Goal: Information Seeking & Learning: Learn about a topic

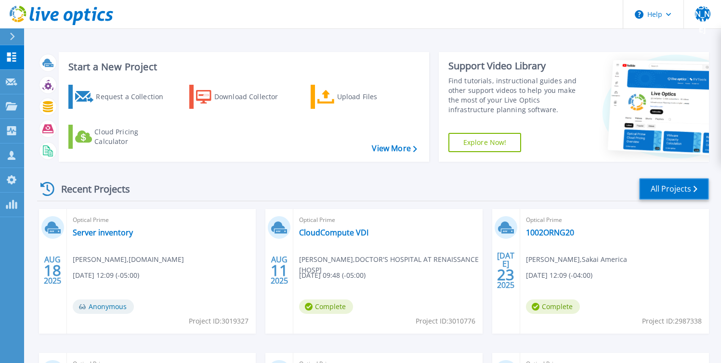
click at [673, 189] on link "All Projects" at bounding box center [674, 189] width 70 height 22
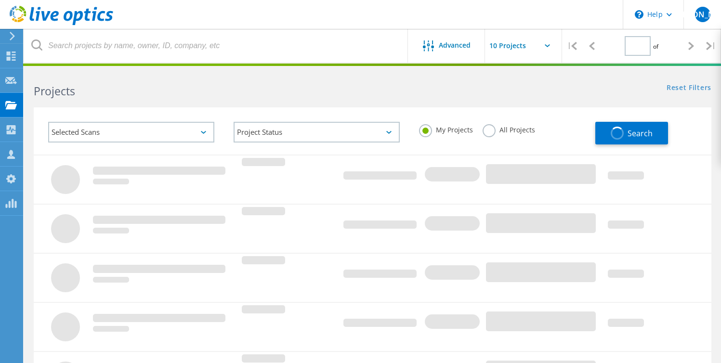
type input "1"
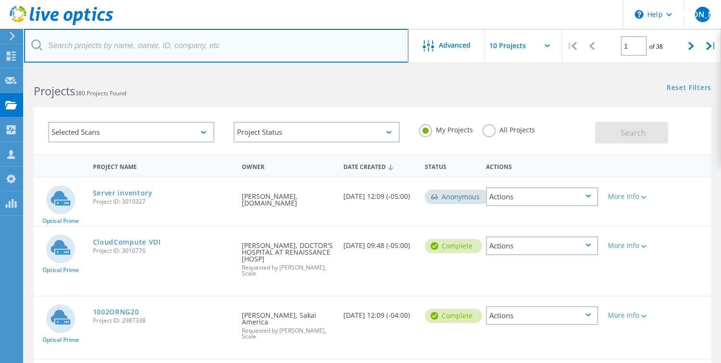
click at [213, 46] on input "text" at bounding box center [216, 46] width 384 height 34
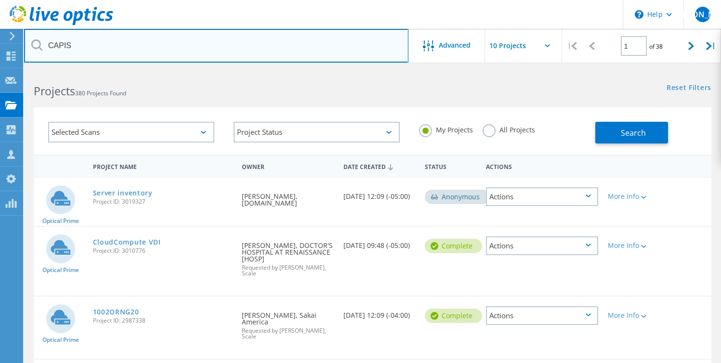
type input "CAPIS"
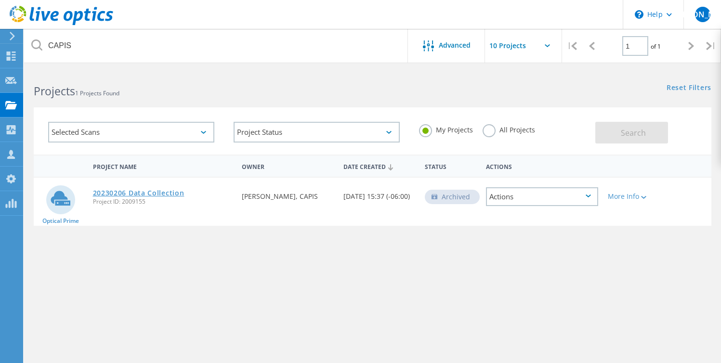
click at [159, 194] on link "20230206 Data Collection" at bounding box center [139, 193] width 92 height 7
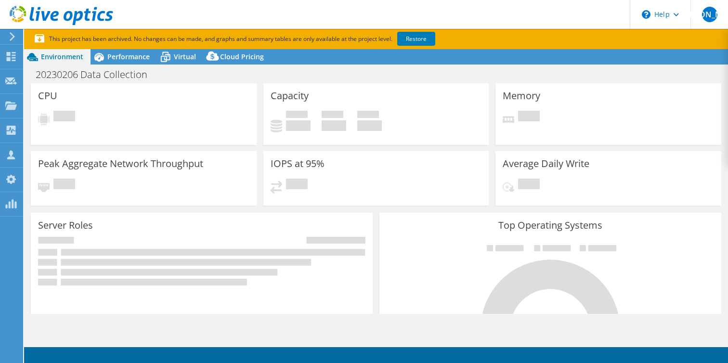
select select "USD"
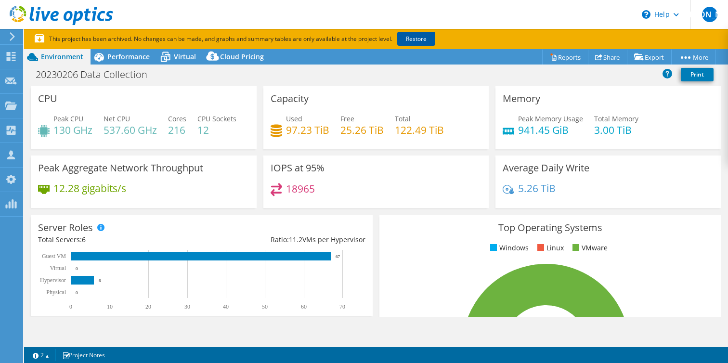
click at [429, 36] on link "Restore" at bounding box center [416, 39] width 38 height 14
click at [130, 57] on span "Performance" at bounding box center [128, 56] width 42 height 9
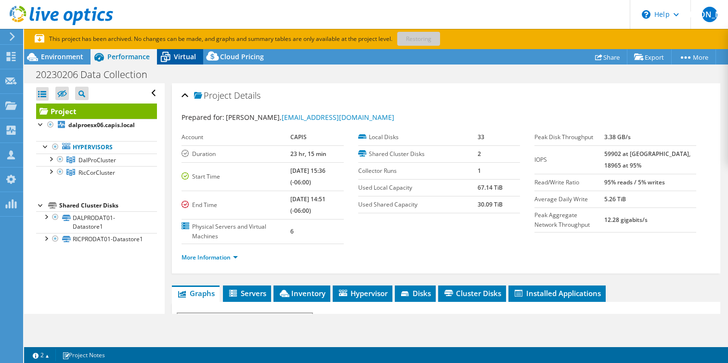
click at [183, 56] on span "Virtual" at bounding box center [185, 56] width 22 height 9
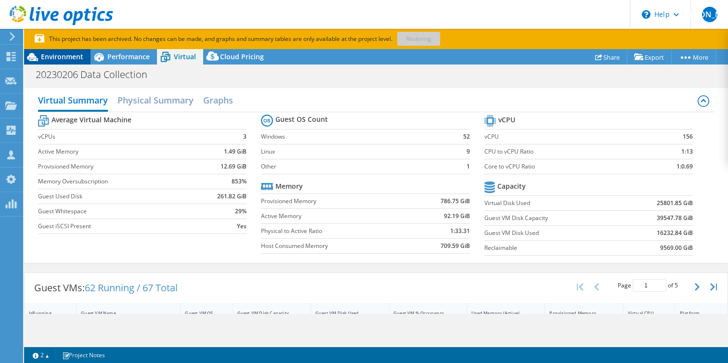
click at [63, 59] on span "Environment" at bounding box center [62, 56] width 42 height 9
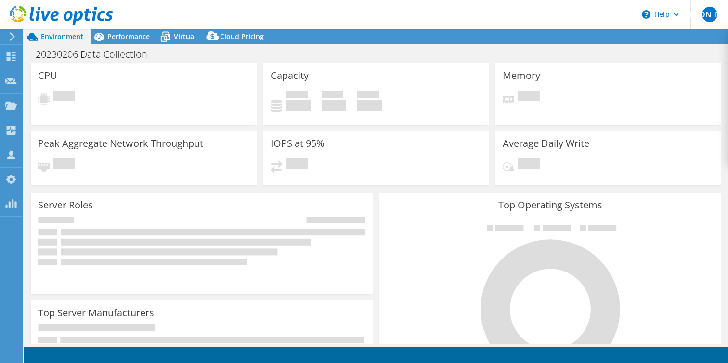
select select "USD"
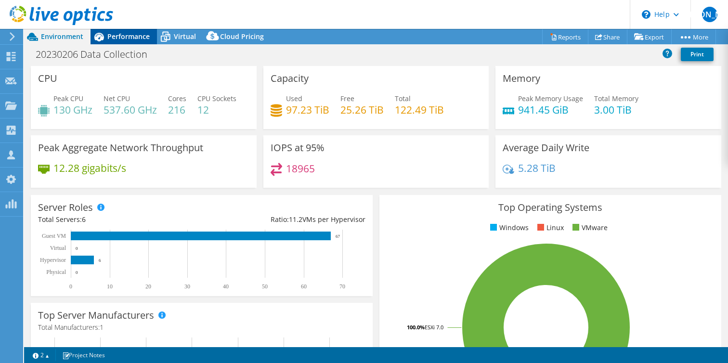
click at [131, 43] on div "Performance" at bounding box center [124, 36] width 66 height 15
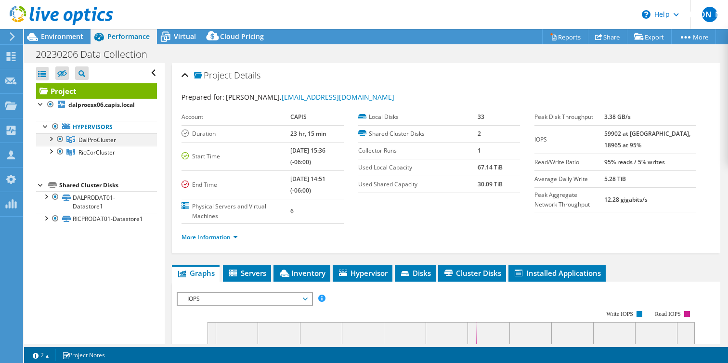
click at [59, 139] on div at bounding box center [60, 139] width 10 height 12
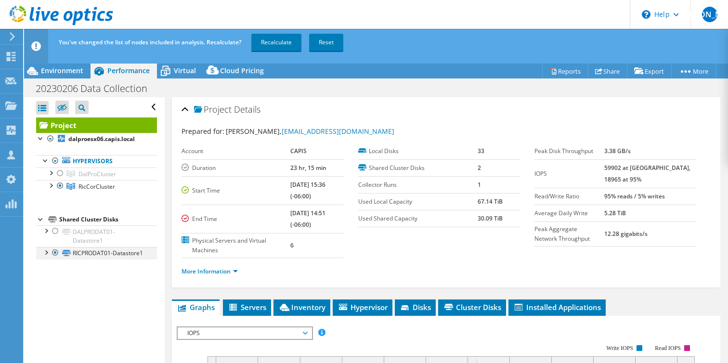
click at [47, 253] on div at bounding box center [46, 252] width 10 height 10
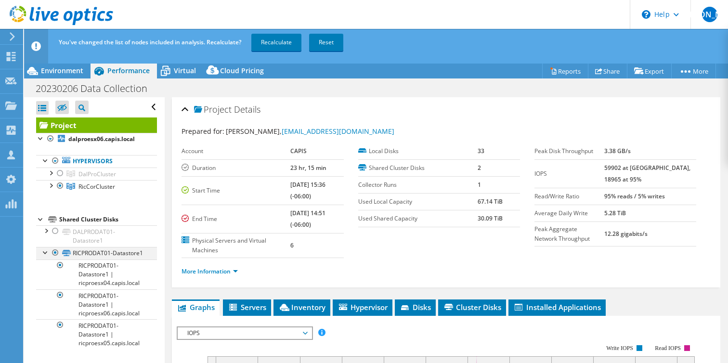
click at [47, 252] on div at bounding box center [46, 252] width 10 height 10
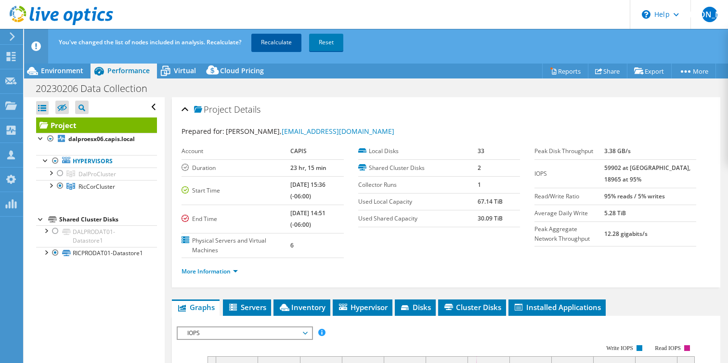
click at [279, 46] on link "Recalculate" at bounding box center [277, 42] width 50 height 17
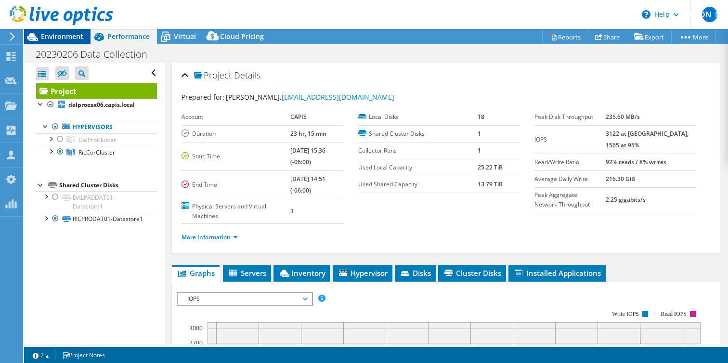
click at [66, 36] on span "Environment" at bounding box center [62, 36] width 42 height 9
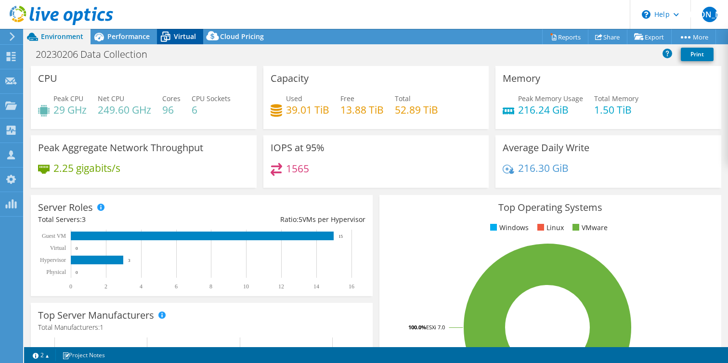
click at [177, 34] on span "Virtual" at bounding box center [185, 36] width 22 height 9
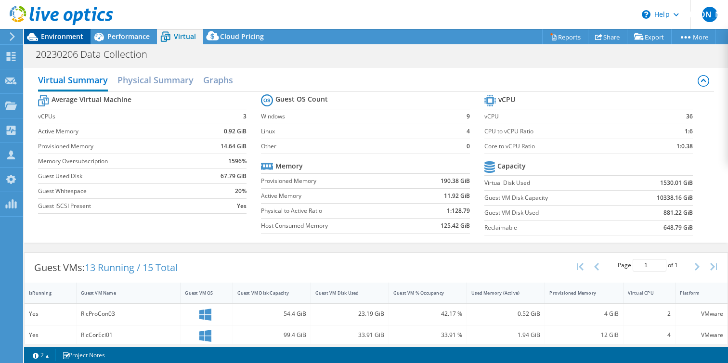
click at [73, 36] on span "Environment" at bounding box center [62, 36] width 42 height 9
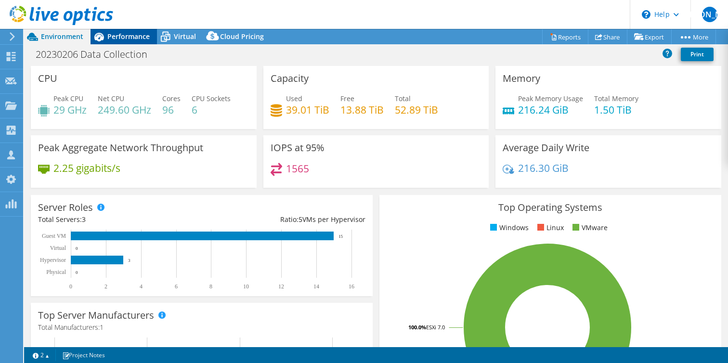
click at [119, 41] on span "Performance" at bounding box center [128, 36] width 42 height 9
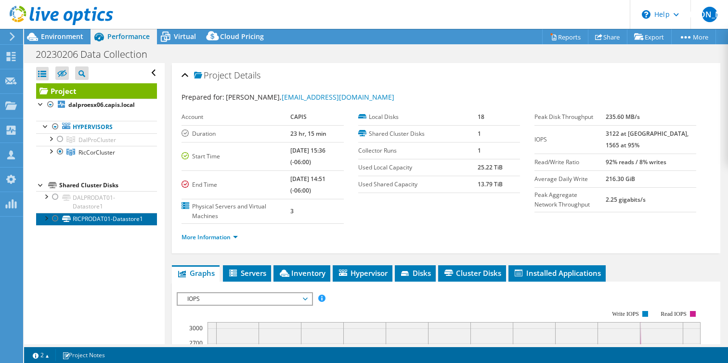
click at [90, 225] on link "RICPRODAT01-Datastore1" at bounding box center [96, 219] width 121 height 13
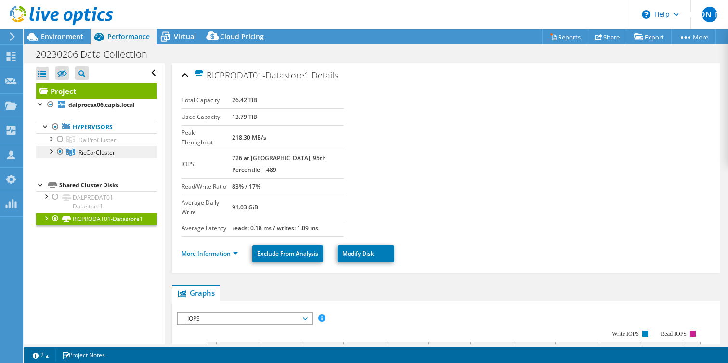
click at [93, 144] on span "RicCorCluster" at bounding box center [98, 140] width 38 height 8
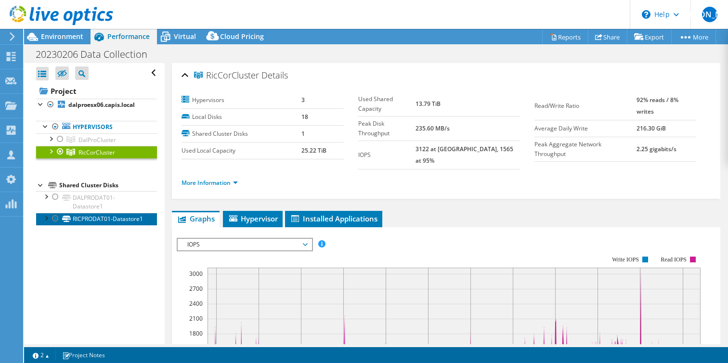
click at [93, 222] on link "RICPRODAT01-Datastore1" at bounding box center [96, 219] width 121 height 13
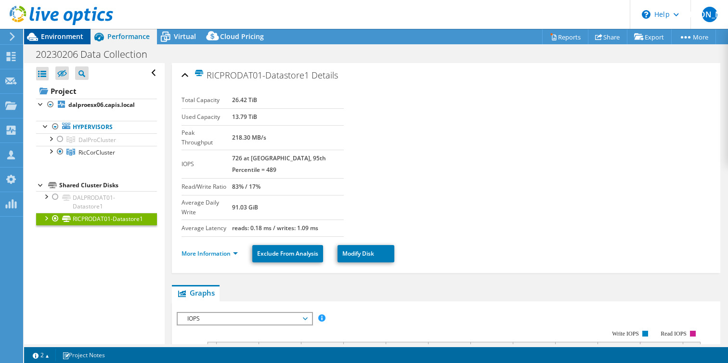
click at [58, 36] on span "Environment" at bounding box center [62, 36] width 42 height 9
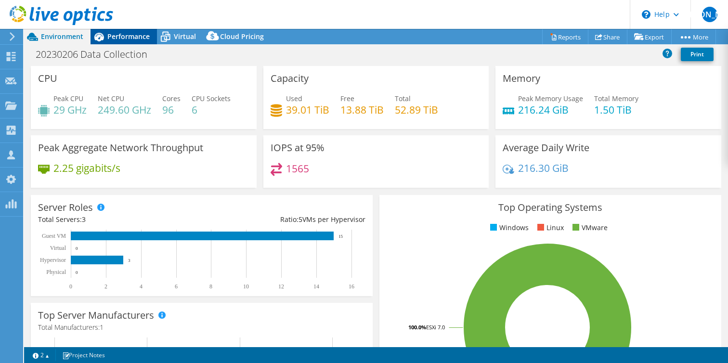
click at [109, 39] on span "Performance" at bounding box center [128, 36] width 42 height 9
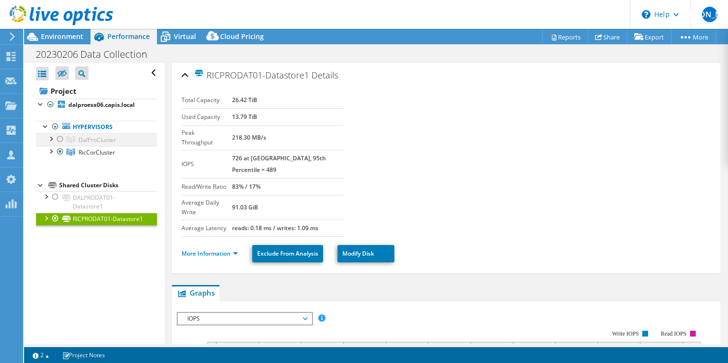
click at [62, 136] on div at bounding box center [60, 139] width 10 height 12
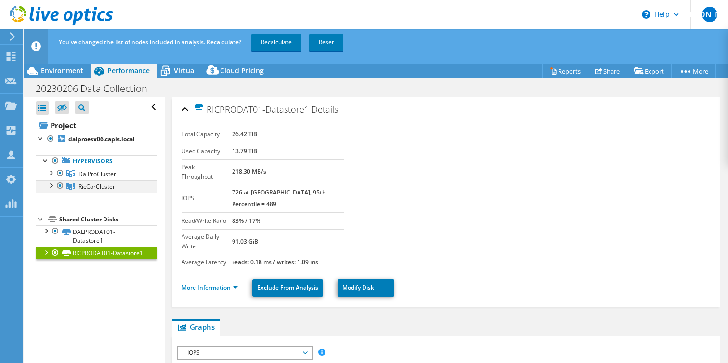
click at [61, 184] on div at bounding box center [60, 186] width 10 height 12
click at [276, 42] on link "Recalculate" at bounding box center [277, 42] width 50 height 17
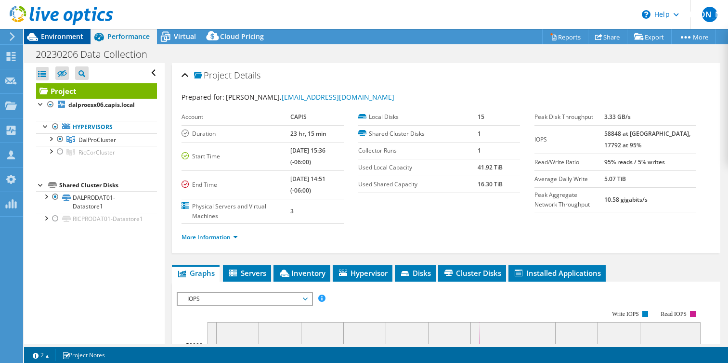
click at [64, 35] on span "Environment" at bounding box center [62, 36] width 42 height 9
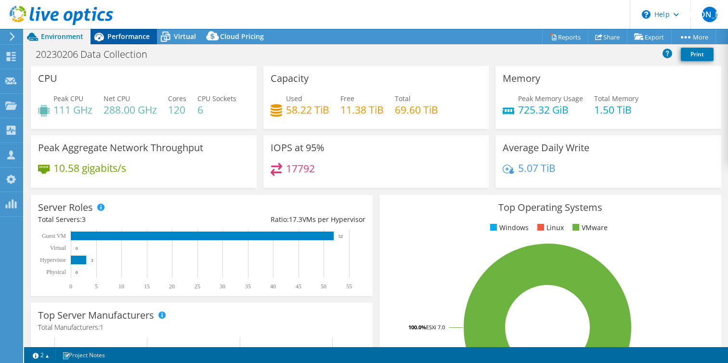
click at [120, 37] on span "Performance" at bounding box center [128, 36] width 42 height 9
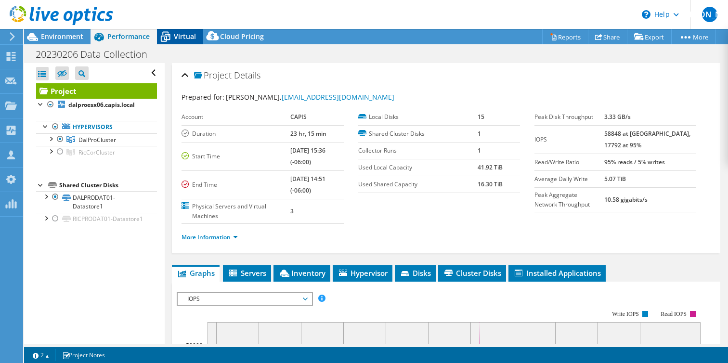
click at [172, 37] on icon at bounding box center [165, 36] width 17 height 17
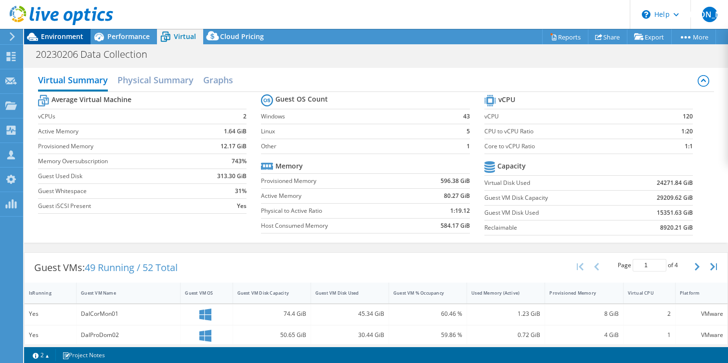
click at [58, 34] on span "Environment" at bounding box center [62, 36] width 42 height 9
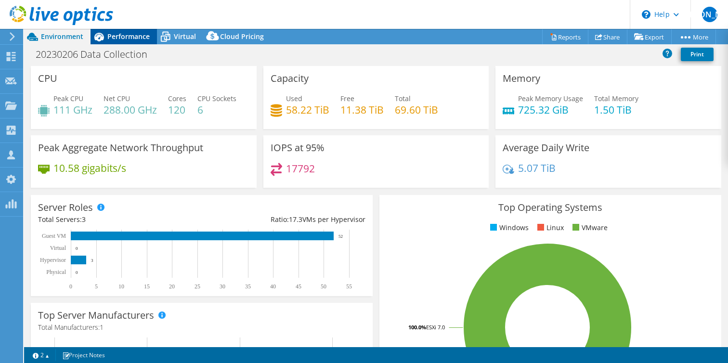
click at [124, 33] on span "Performance" at bounding box center [128, 36] width 42 height 9
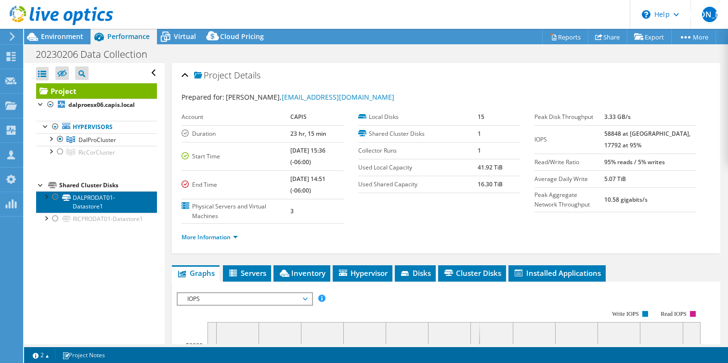
click at [99, 197] on link "DALPRODAT01-Datastore1" at bounding box center [96, 201] width 121 height 21
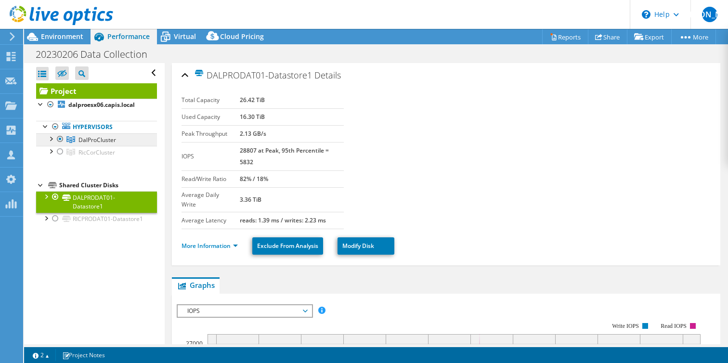
click at [97, 140] on span "DalProCluster" at bounding box center [98, 140] width 38 height 8
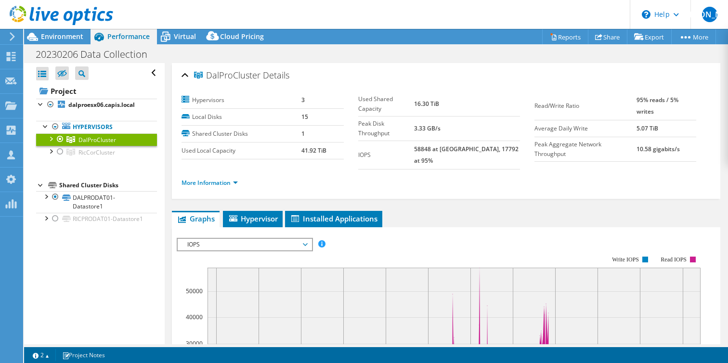
click at [50, 138] on div at bounding box center [51, 138] width 10 height 10
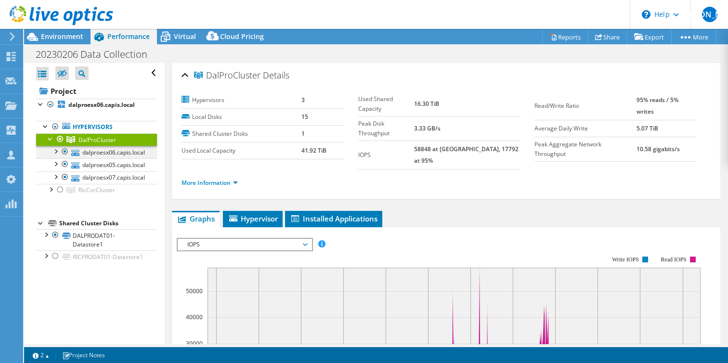
click at [56, 150] on div at bounding box center [56, 151] width 10 height 10
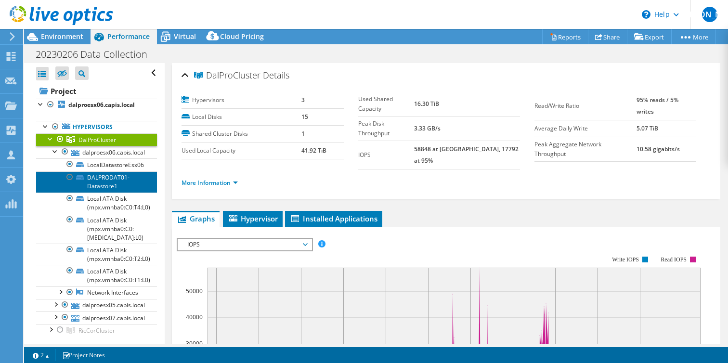
click at [108, 181] on link "DALPRODAT01-Datastore1" at bounding box center [96, 182] width 121 height 21
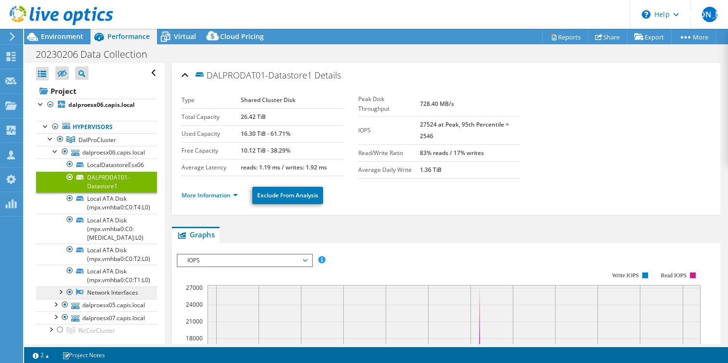
click at [98, 287] on link "Network Interfaces" at bounding box center [96, 293] width 121 height 13
click at [106, 292] on link "Network Interfaces" at bounding box center [96, 293] width 121 height 13
click at [142, 289] on link "Network Interfaces" at bounding box center [96, 293] width 121 height 13
click at [110, 287] on link "Network Interfaces" at bounding box center [96, 293] width 121 height 13
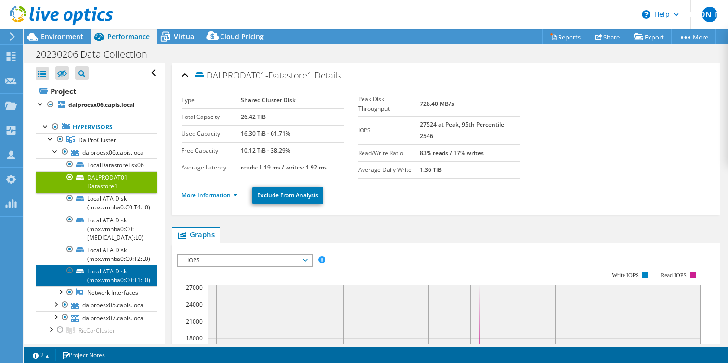
click at [109, 267] on link "Local ATA Disk (mpx.vmhba0:C0:T1:L0)" at bounding box center [96, 275] width 121 height 21
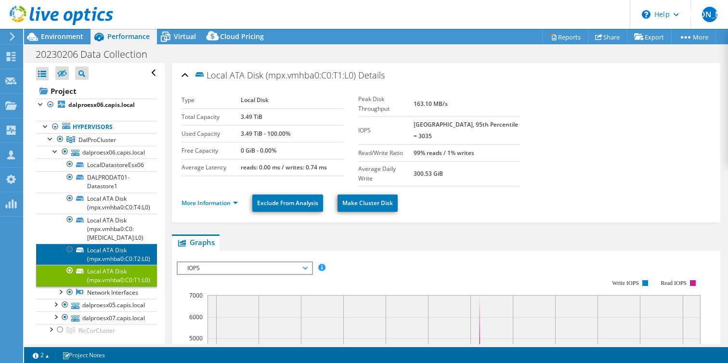
click at [108, 245] on link "Local ATA Disk (mpx.vmhba0:C0:T2:L0)" at bounding box center [96, 254] width 121 height 21
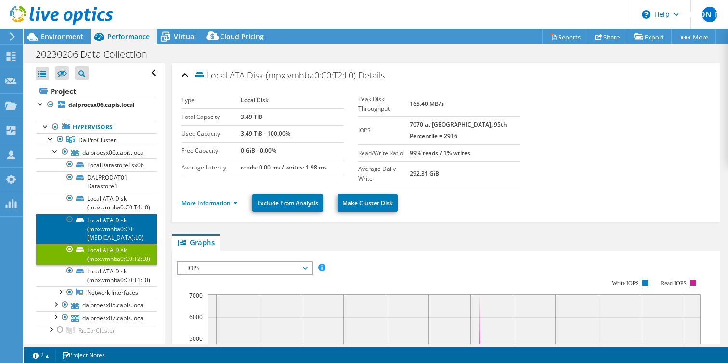
click at [109, 216] on link "Local ATA Disk (mpx.vmhba0:C0:[MEDICAL_DATA]:L0)" at bounding box center [96, 229] width 121 height 30
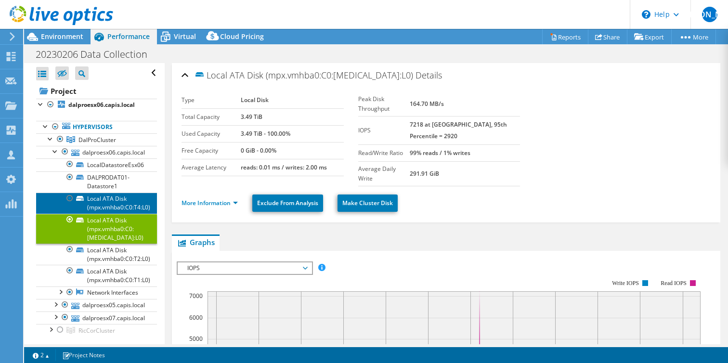
click at [110, 195] on link "Local ATA Disk (mpx.vmhba0:C0:T4:L0)" at bounding box center [96, 203] width 121 height 21
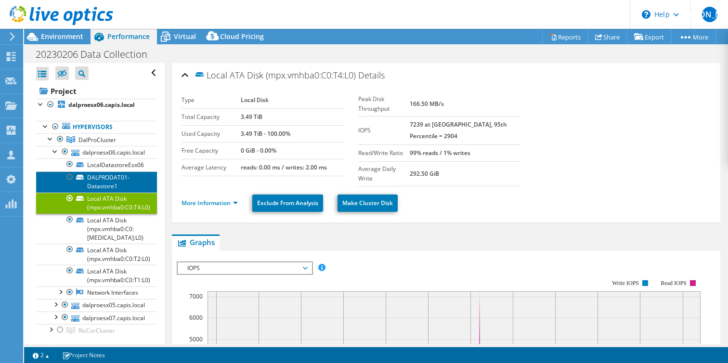
click at [110, 182] on link "DALPRODAT01-Datastore1" at bounding box center [96, 182] width 121 height 21
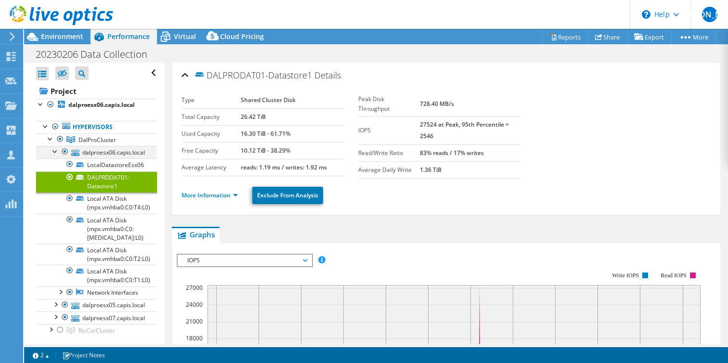
click at [55, 151] on div at bounding box center [56, 151] width 10 height 10
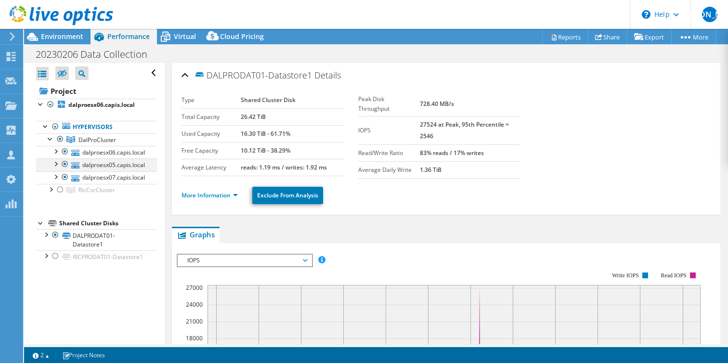
click at [56, 164] on div at bounding box center [56, 164] width 10 height 10
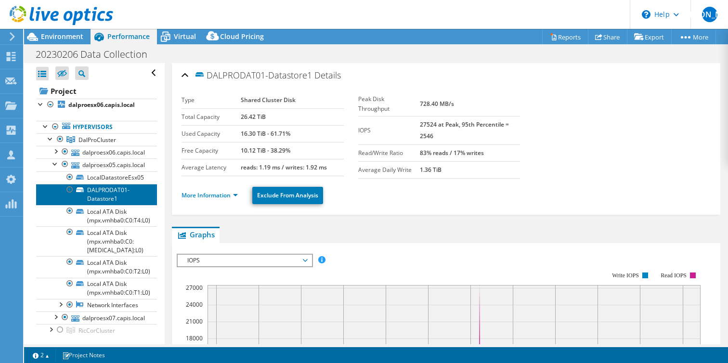
click at [106, 195] on link "DALPRODAT01-Datastore1" at bounding box center [96, 194] width 121 height 21
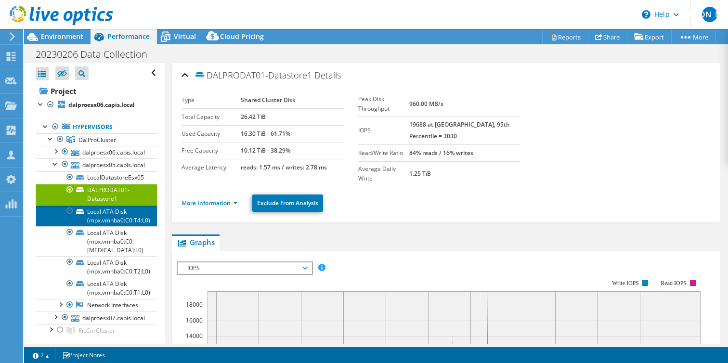
click at [118, 214] on link "Local ATA Disk (mpx.vmhba0:C0:T4:L0)" at bounding box center [96, 215] width 121 height 21
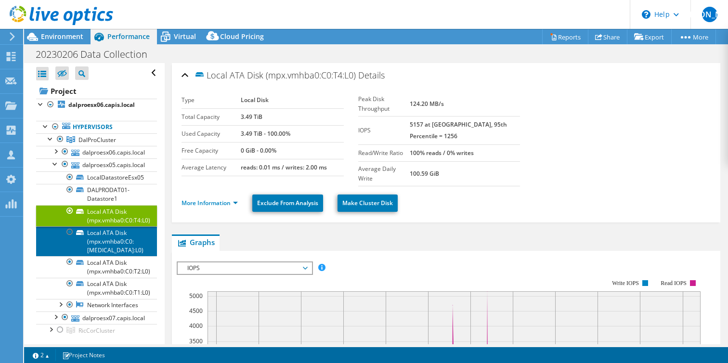
click at [117, 238] on link "Local ATA Disk (mpx.vmhba0:C0:[MEDICAL_DATA]:L0)" at bounding box center [96, 241] width 121 height 30
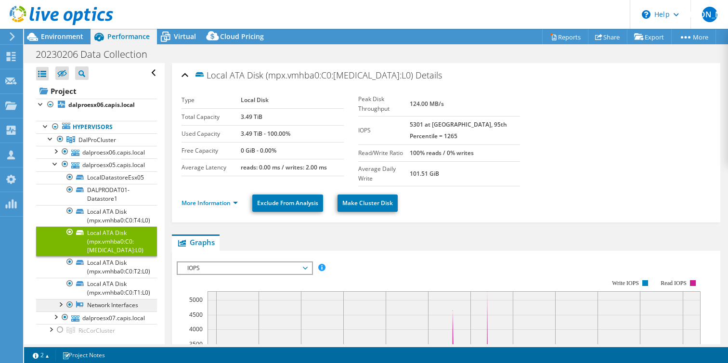
click at [101, 299] on link "Network Interfaces" at bounding box center [96, 305] width 121 height 13
click at [62, 299] on div at bounding box center [60, 304] width 10 height 10
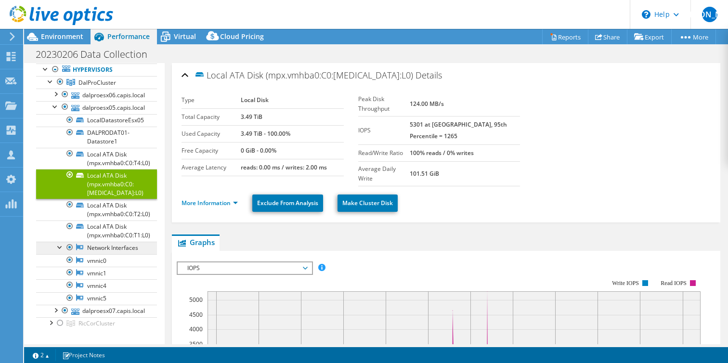
scroll to position [70, 0]
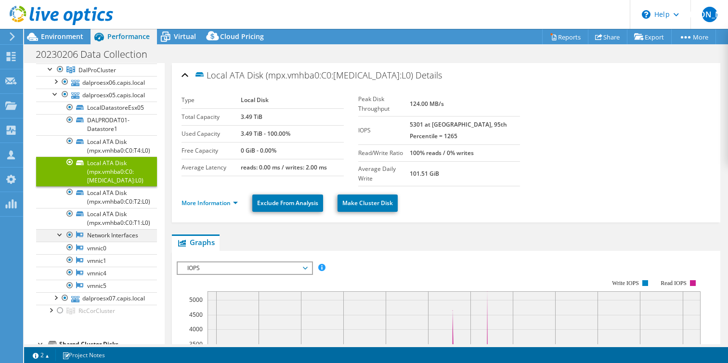
click at [62, 229] on div at bounding box center [60, 234] width 10 height 10
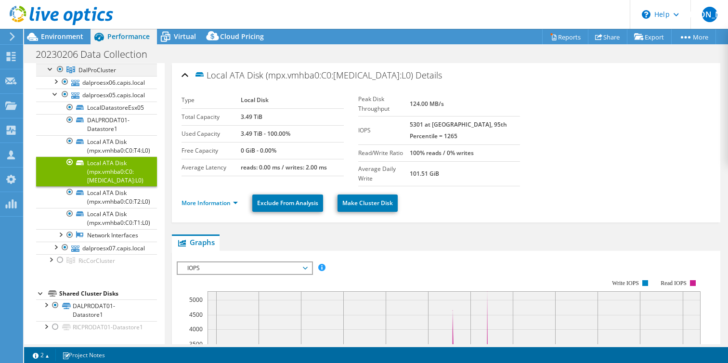
click at [48, 68] on div at bounding box center [51, 69] width 10 height 10
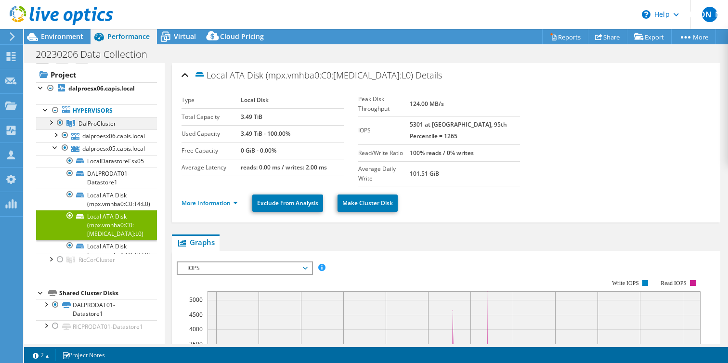
scroll to position [0, 0]
